Goal: Task Accomplishment & Management: Manage account settings

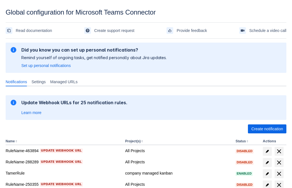
click at [267, 129] on span "Create notification" at bounding box center [267, 129] width 32 height 9
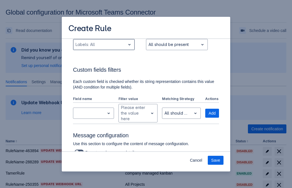
click at [104, 48] on div "Scrollable content" at bounding box center [100, 44] width 48 height 7
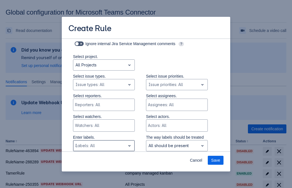
type input "307573_label"
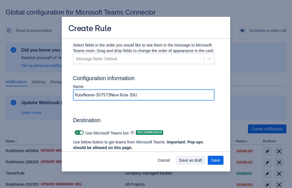
type input "RuleName-307573New Rule (58)"
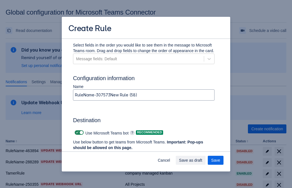
click at [76, 133] on span "Scrollable content" at bounding box center [77, 133] width 4 height 4
click at [76, 133] on input "Scrollable content" at bounding box center [77, 133] width 4 height 4
checkbox input "false"
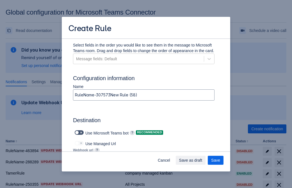
type input "https://prod-172.westeurope.logic.azure.com:443/workflows/ae977bb6ae334c9d95dfe…"
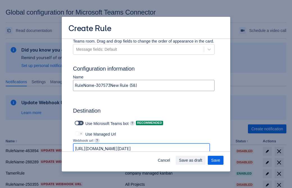
click at [202, 161] on span "Save as draft" at bounding box center [190, 160] width 23 height 9
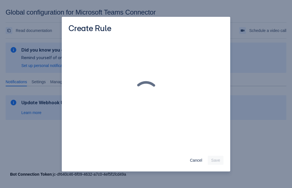
scroll to position [0, 0]
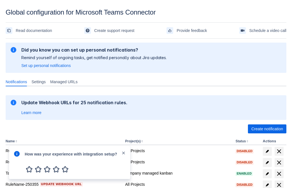
click at [18, 158] on div at bounding box center [16, 163] width 7 height 24
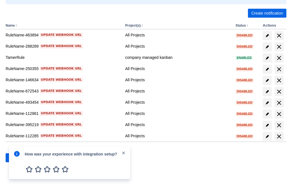
click at [18, 158] on div at bounding box center [16, 163] width 7 height 24
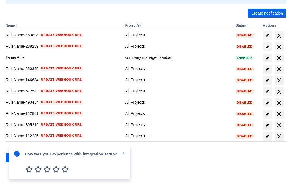
click at [18, 158] on div at bounding box center [16, 163] width 7 height 24
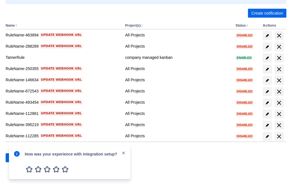
click at [18, 158] on div at bounding box center [16, 163] width 7 height 24
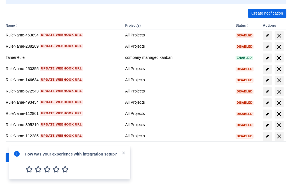
click at [18, 158] on div at bounding box center [16, 163] width 7 height 24
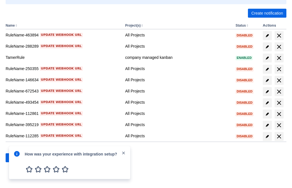
click at [18, 158] on div at bounding box center [16, 163] width 7 height 24
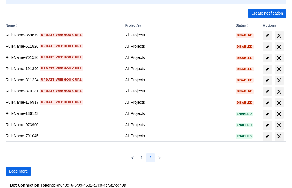
click at [18, 172] on span "Load more" at bounding box center [18, 171] width 19 height 9
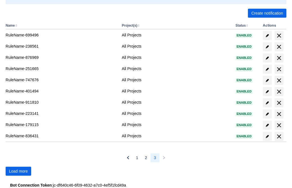
click at [18, 172] on span "Load more" at bounding box center [18, 171] width 19 height 9
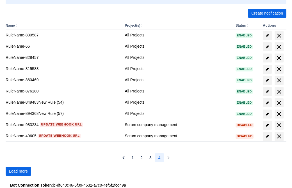
click at [18, 172] on span "Load more" at bounding box center [18, 171] width 19 height 9
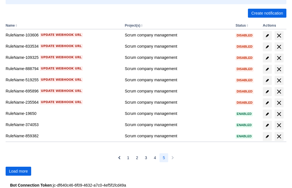
click at [18, 172] on span "Load more" at bounding box center [18, 171] width 19 height 9
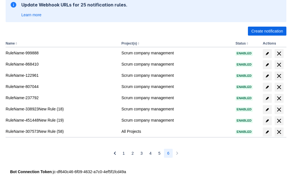
click at [279, 132] on span "delete" at bounding box center [279, 132] width 7 height 7
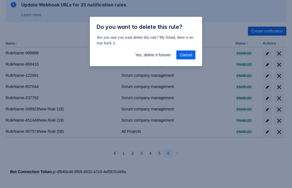
click at [153, 55] on span "Yes, delete it forever" at bounding box center [153, 55] width 36 height 9
